Goal: Transaction & Acquisition: Download file/media

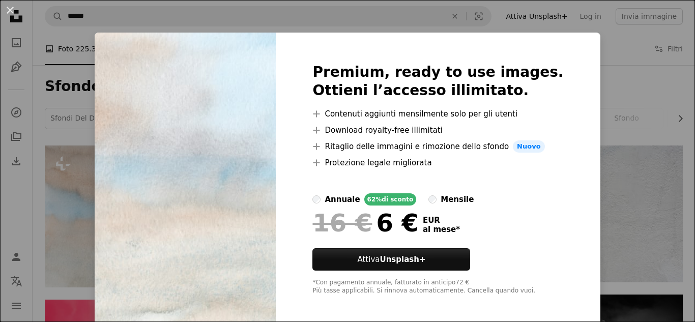
click at [598, 189] on div "An X shape Premium, ready to use images. Ottieni l’accesso illimitato. A plus s…" at bounding box center [347, 161] width 695 height 322
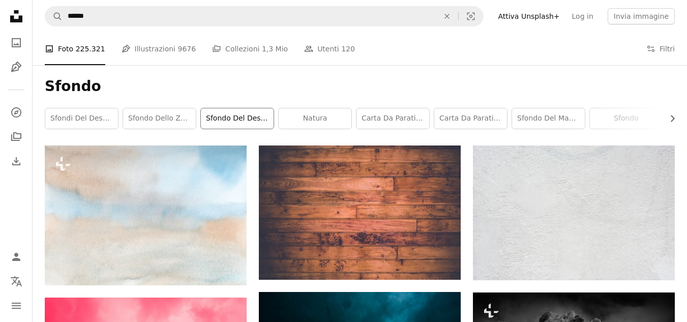
click at [245, 120] on link "sfondo del desktop" at bounding box center [237, 118] width 73 height 20
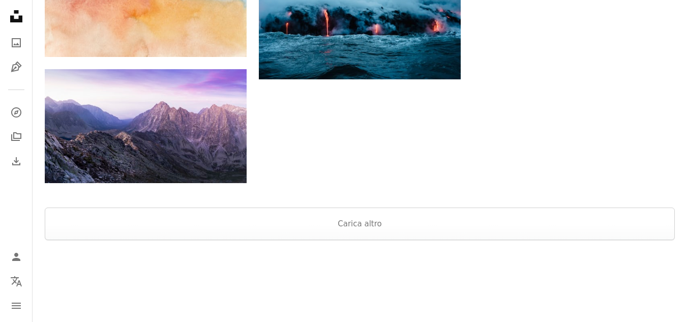
scroll to position [1119, 0]
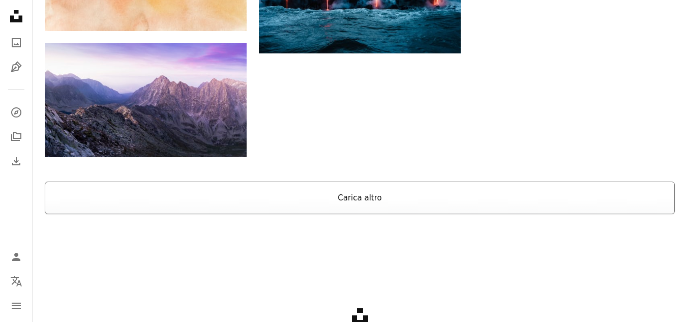
click at [363, 201] on button "Carica altro" at bounding box center [360, 198] width 630 height 33
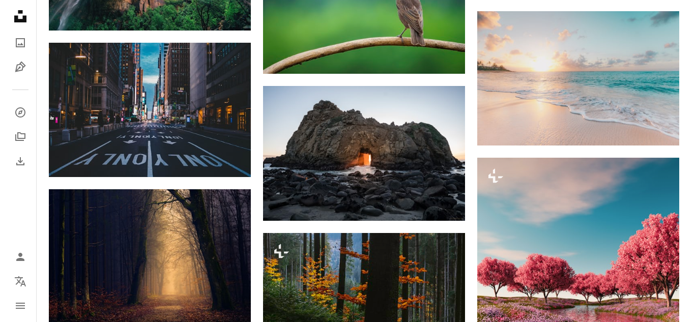
scroll to position [1424, 0]
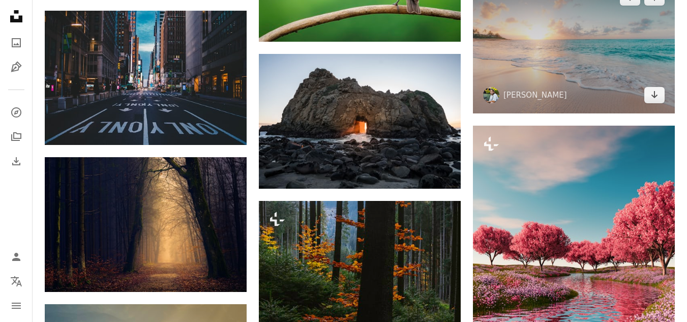
click at [568, 76] on img at bounding box center [574, 46] width 202 height 134
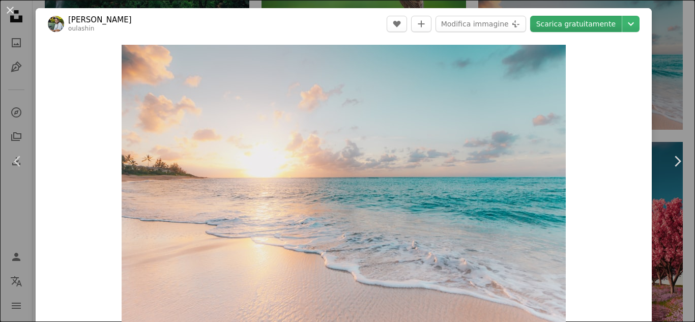
click at [563, 23] on link "Scarica gratuitamente" at bounding box center [576, 24] width 92 height 16
